Goal: Task Accomplishment & Management: Manage account settings

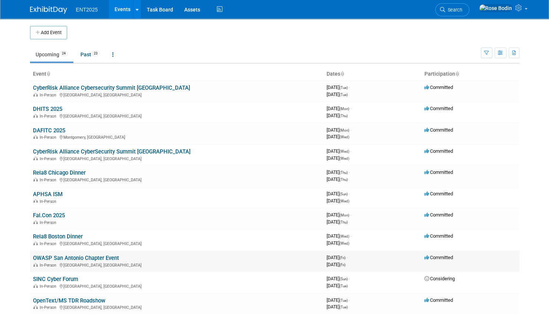
click at [66, 257] on link "OWASP San Antonio Chapter Event" at bounding box center [76, 258] width 86 height 7
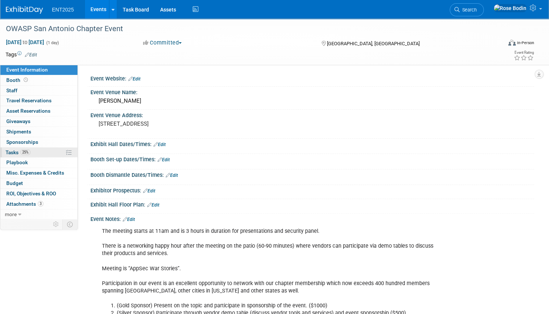
click at [51, 151] on link "25% Tasks 25%" at bounding box center [38, 152] width 77 height 10
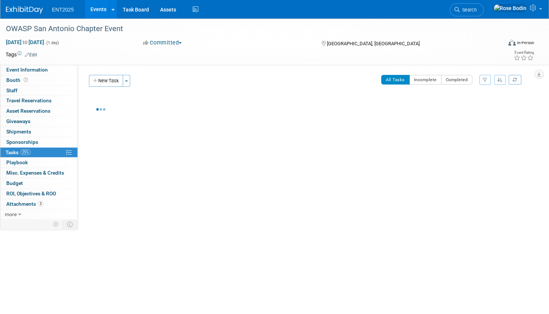
click at [51, 151] on link "25% Tasks 25%" at bounding box center [38, 152] width 77 height 10
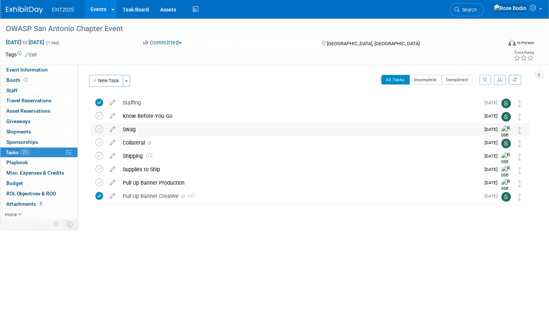
click at [145, 130] on div "Swag" at bounding box center [299, 129] width 361 height 13
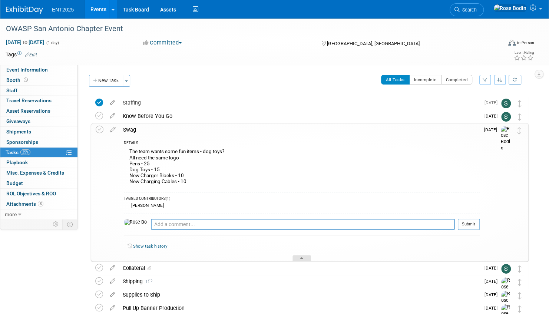
click at [301, 257] on icon at bounding box center [301, 259] width 3 height 4
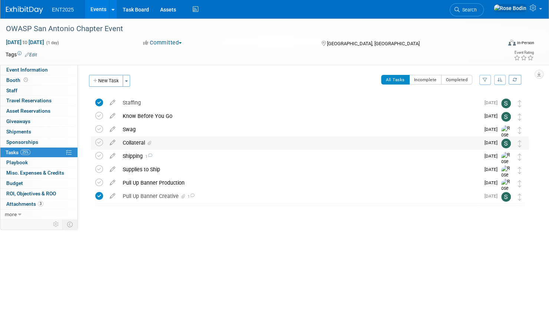
click at [233, 143] on div "Collateral" at bounding box center [299, 142] width 361 height 13
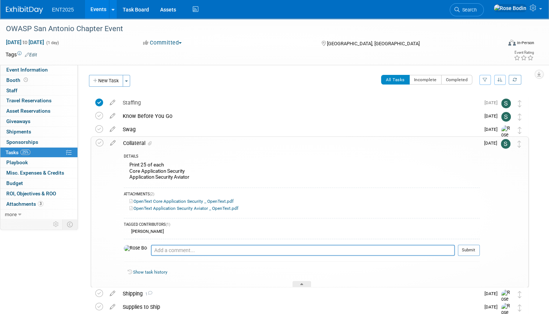
click at [170, 202] on link "OpenText Core Application Security _ OpenText.pdf" at bounding box center [181, 201] width 104 height 5
click at [163, 207] on link "OpenText Application Security Aviator _ OpenText.pdf" at bounding box center [183, 208] width 109 height 5
click at [302, 283] on icon at bounding box center [301, 285] width 3 height 4
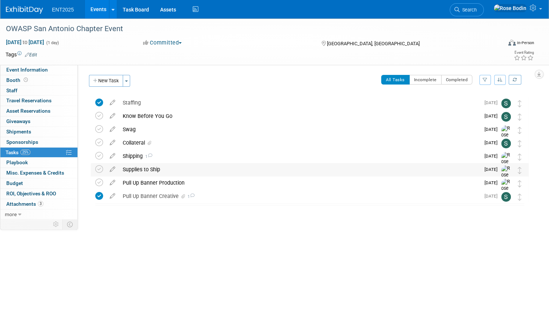
click at [233, 173] on div "Supplies to Ship" at bounding box center [299, 169] width 361 height 13
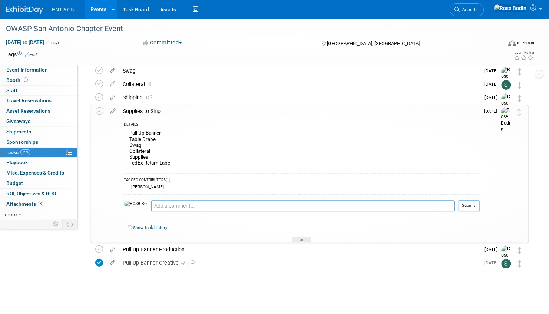
scroll to position [59, 0]
click at [239, 248] on div "Pull Up Banner Production" at bounding box center [299, 248] width 361 height 13
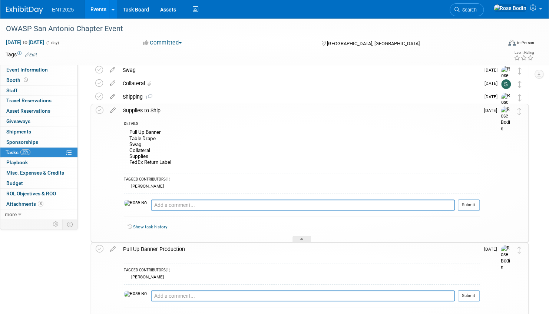
scroll to position [133, 0]
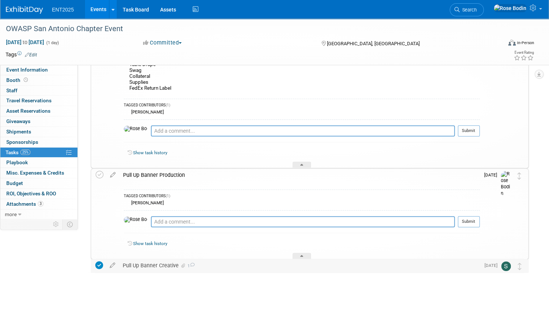
click at [231, 267] on div "Pull Up Banner Creative 1" at bounding box center [299, 265] width 361 height 13
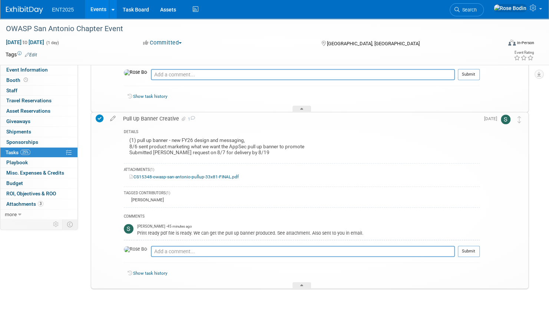
scroll to position [282, 0]
click at [196, 175] on link "CS15348-owasp-san-antonio-pullup-33x81-FINAL.pdf" at bounding box center [183, 175] width 109 height 5
click at [300, 283] on icon at bounding box center [301, 285] width 3 height 4
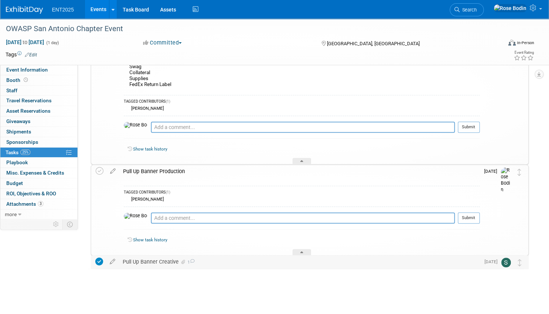
scroll to position [137, 0]
click at [302, 252] on icon at bounding box center [301, 254] width 3 height 4
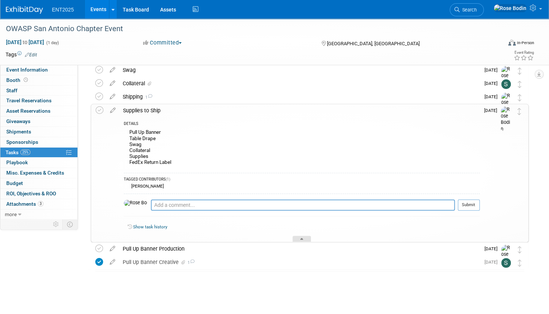
click at [302, 239] on icon at bounding box center [301, 240] width 3 height 4
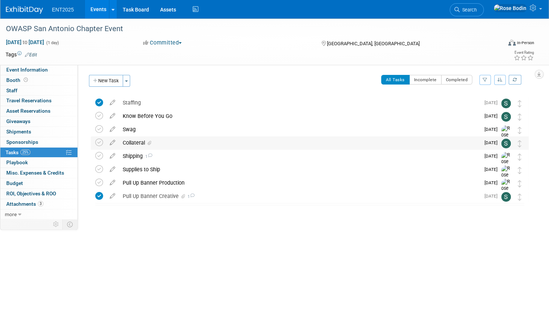
click at [168, 141] on div "Collateral" at bounding box center [299, 142] width 361 height 13
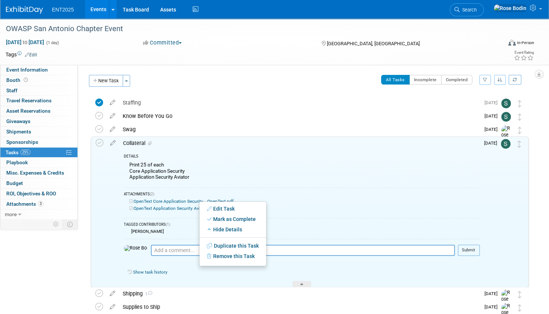
click at [192, 201] on link "OpenText Core Application Security _ OpenText.pdf" at bounding box center [181, 201] width 104 height 5
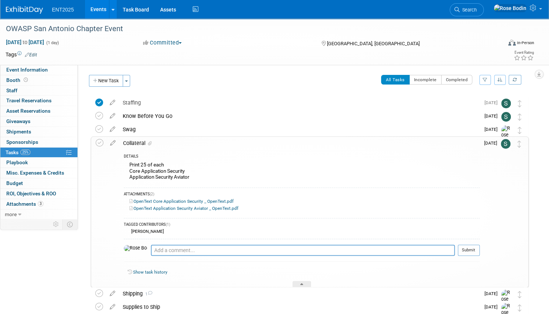
click at [163, 208] on link "OpenText Application Security Aviator _ OpenText.pdf" at bounding box center [183, 208] width 109 height 5
click at [99, 10] on link "Events" at bounding box center [98, 9] width 27 height 19
